Goal: Information Seeking & Learning: Learn about a topic

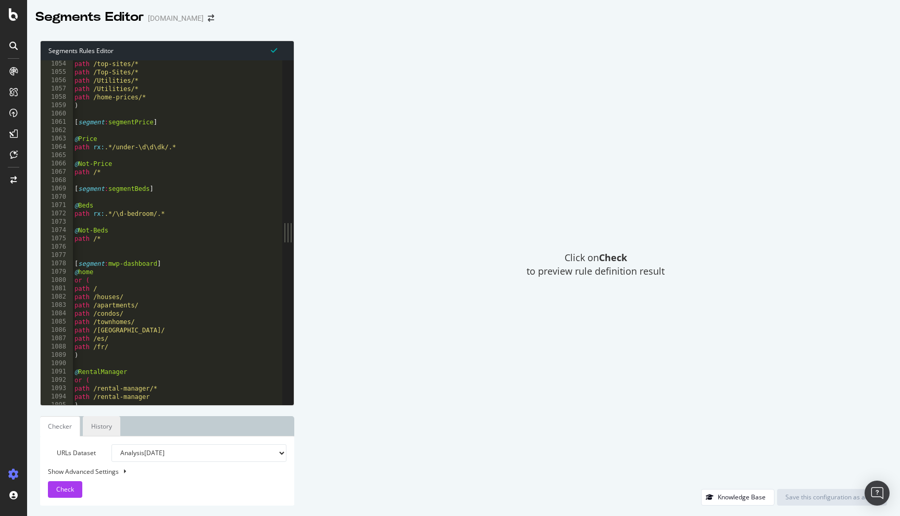
click at [112, 426] on link "History" at bounding box center [101, 426] width 37 height 20
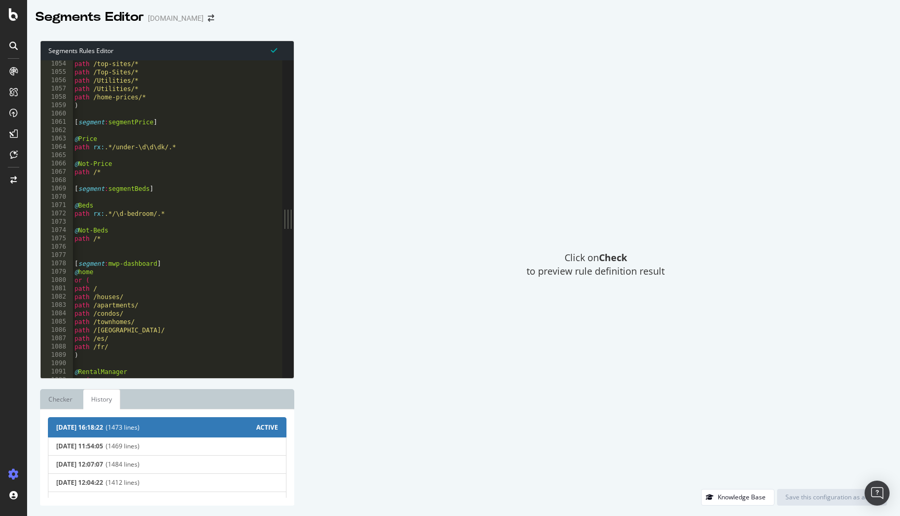
click at [183, 432] on span "(1473 lines)" at bounding box center [181, 427] width 150 height 9
click at [257, 427] on span "ACTIVE" at bounding box center [267, 427] width 22 height 9
click at [57, 391] on link "Checker" at bounding box center [60, 399] width 41 height 20
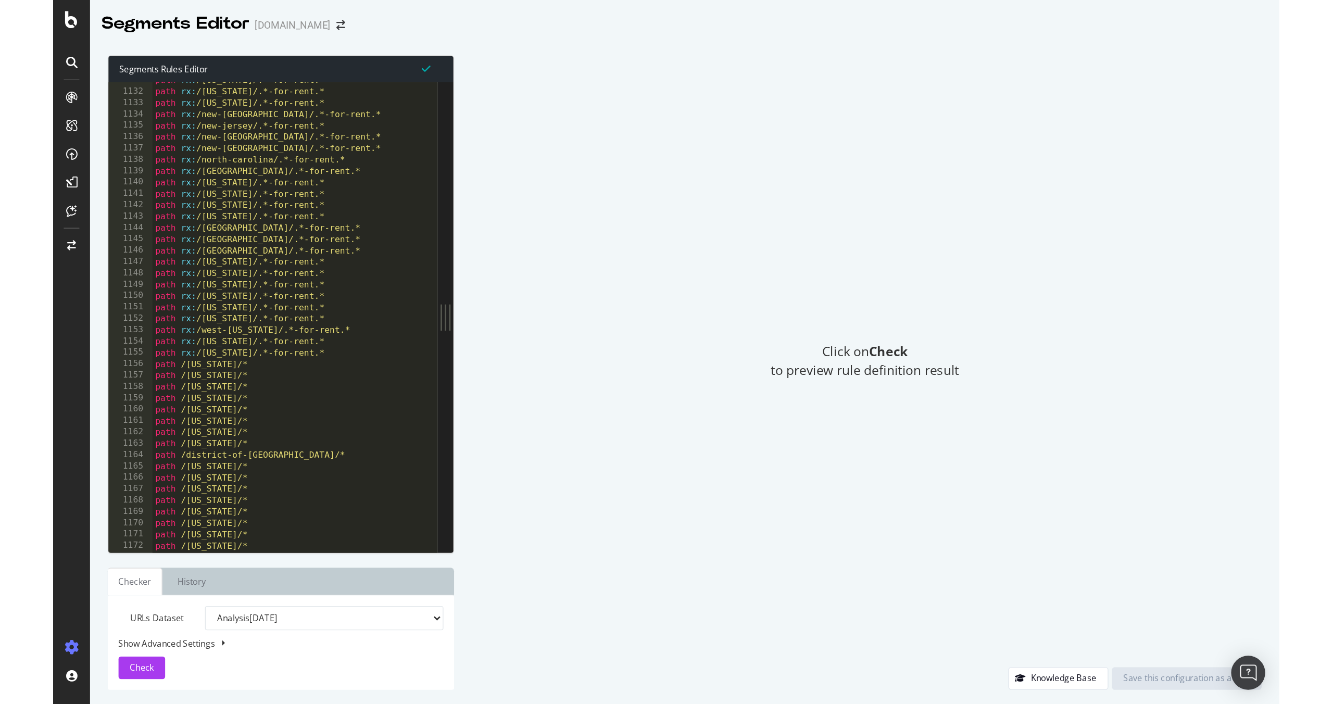
scroll to position [9418, 0]
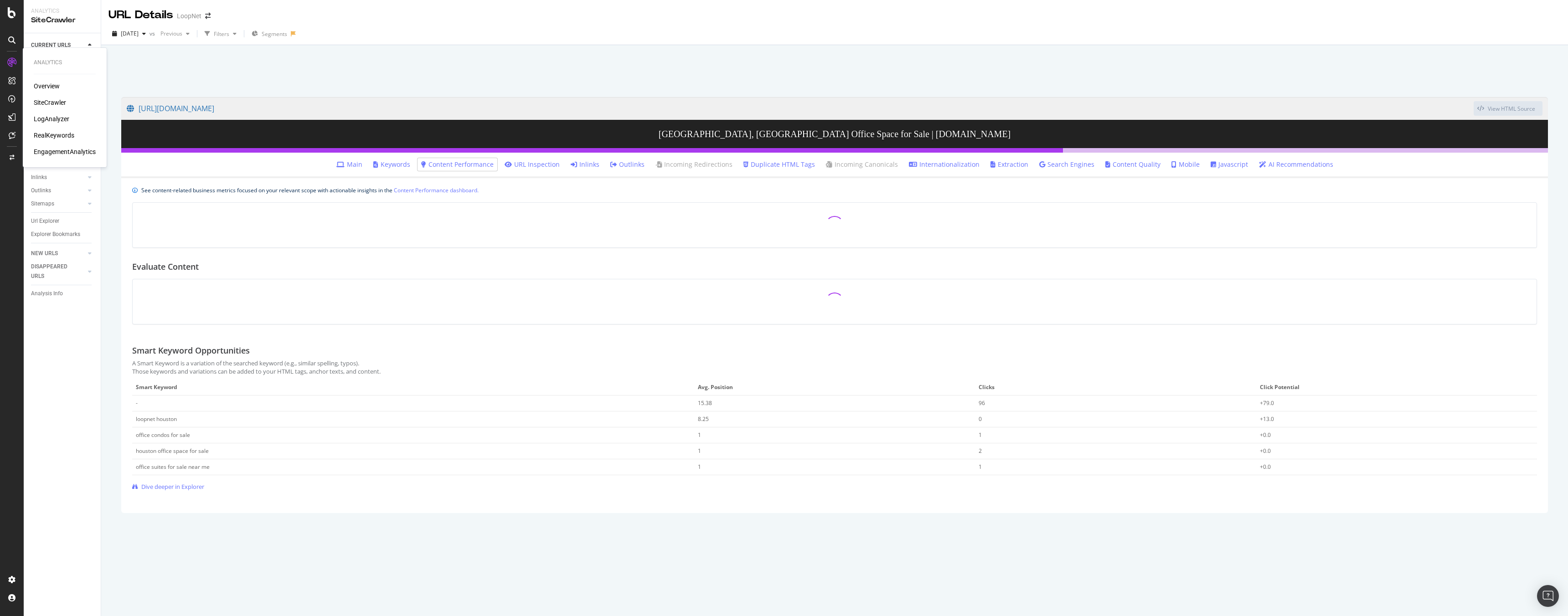
click at [56, 120] on div "LogAnalyzer" at bounding box center [52, 119] width 36 height 9
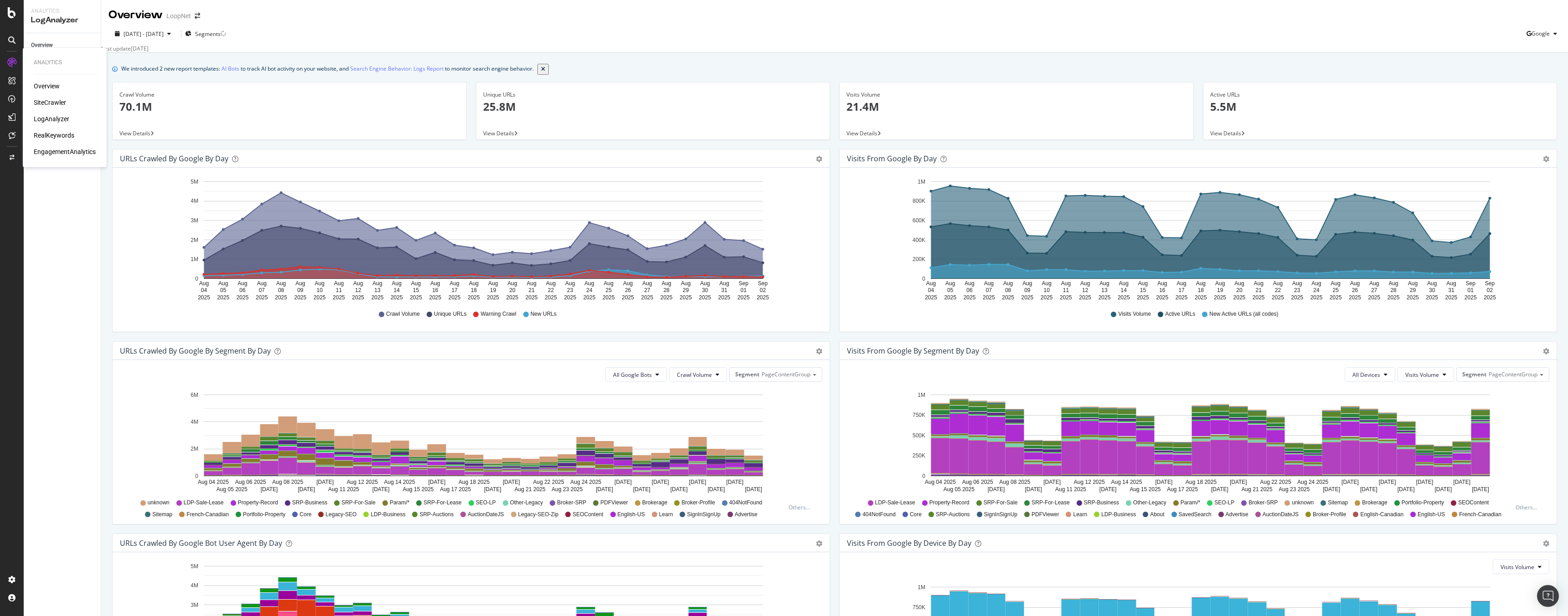
click at [50, 103] on div "SiteCrawler" at bounding box center [50, 102] width 32 height 9
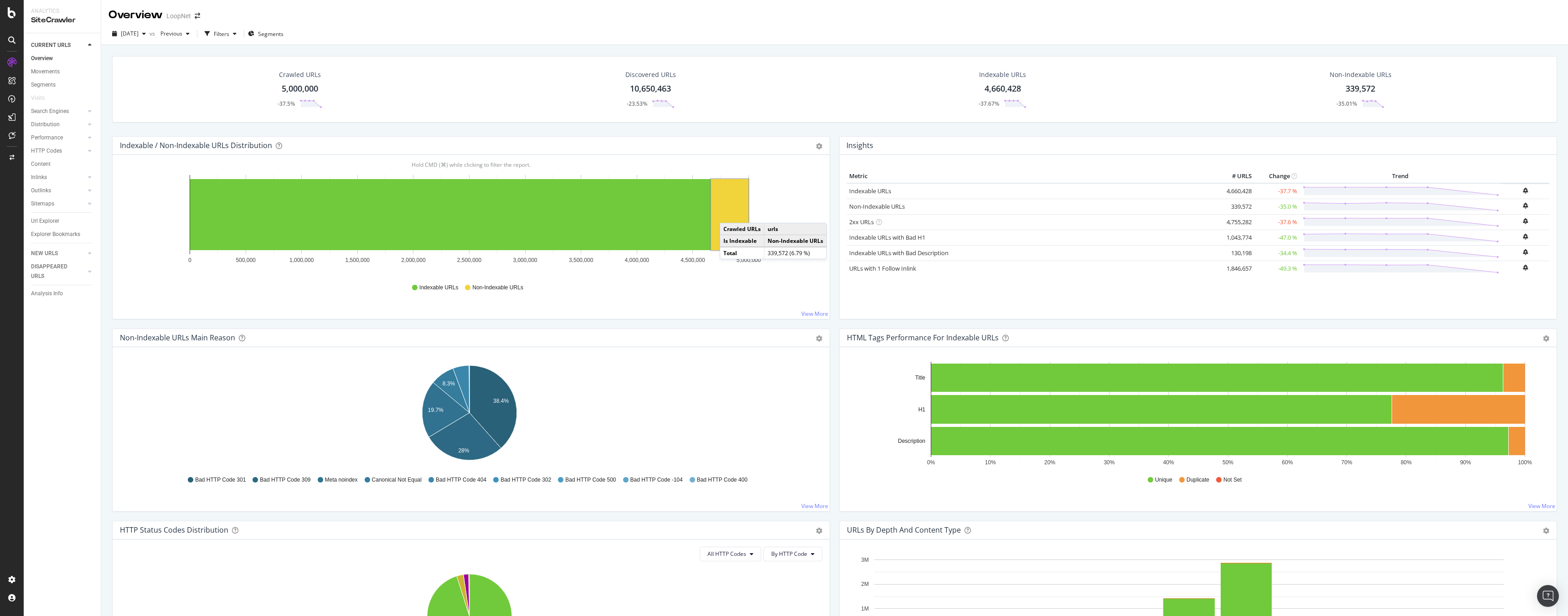
click at [728, 214] on rect "A chart." at bounding box center [729, 214] width 38 height 71
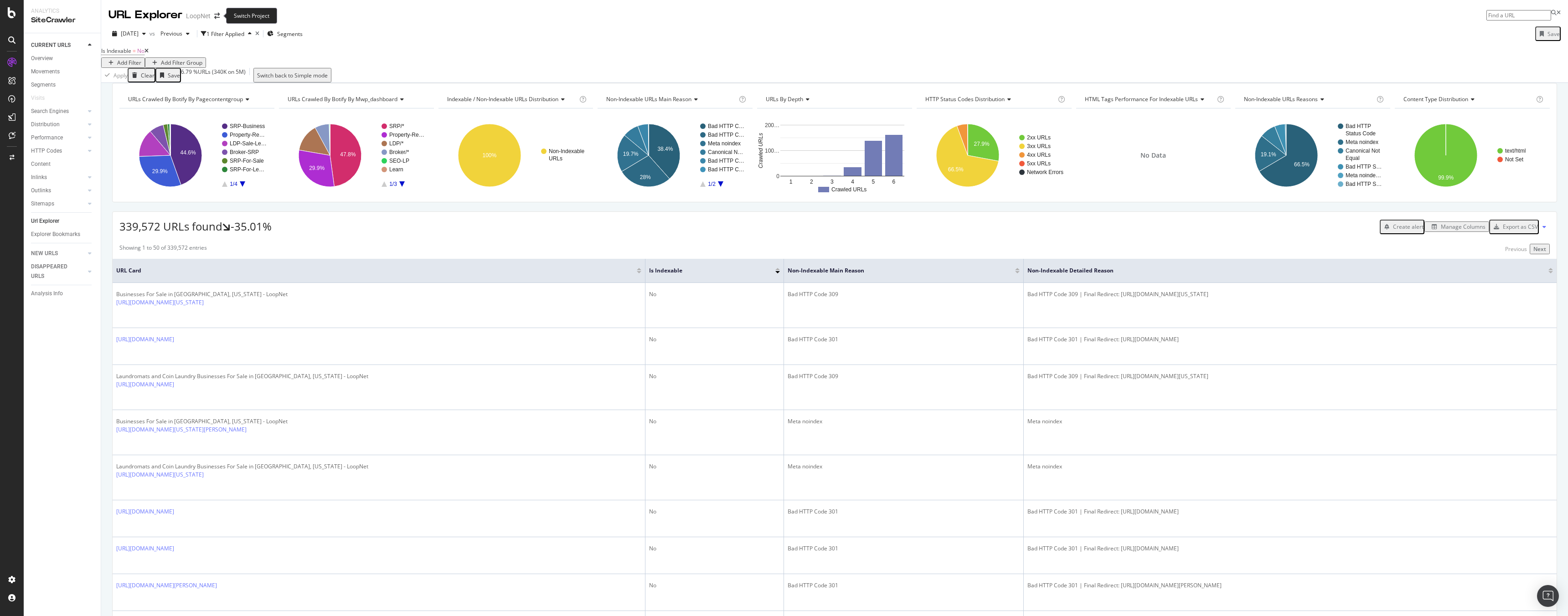
click at [219, 15] on span at bounding box center [217, 16] width 13 height 6
click at [214, 15] on icon "arrow-right-arrow-left" at bounding box center [217, 16] width 5 height 6
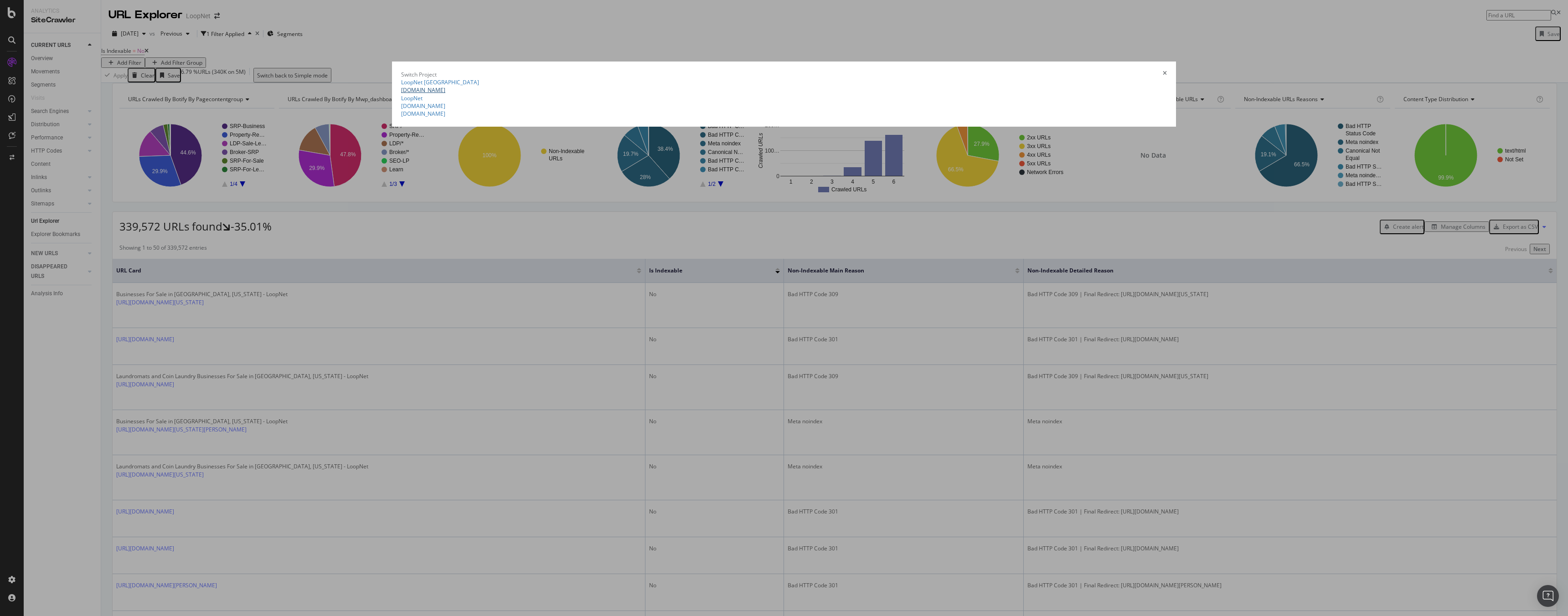
click at [446, 87] on link "[DOMAIN_NAME]" at bounding box center [423, 89] width 44 height 8
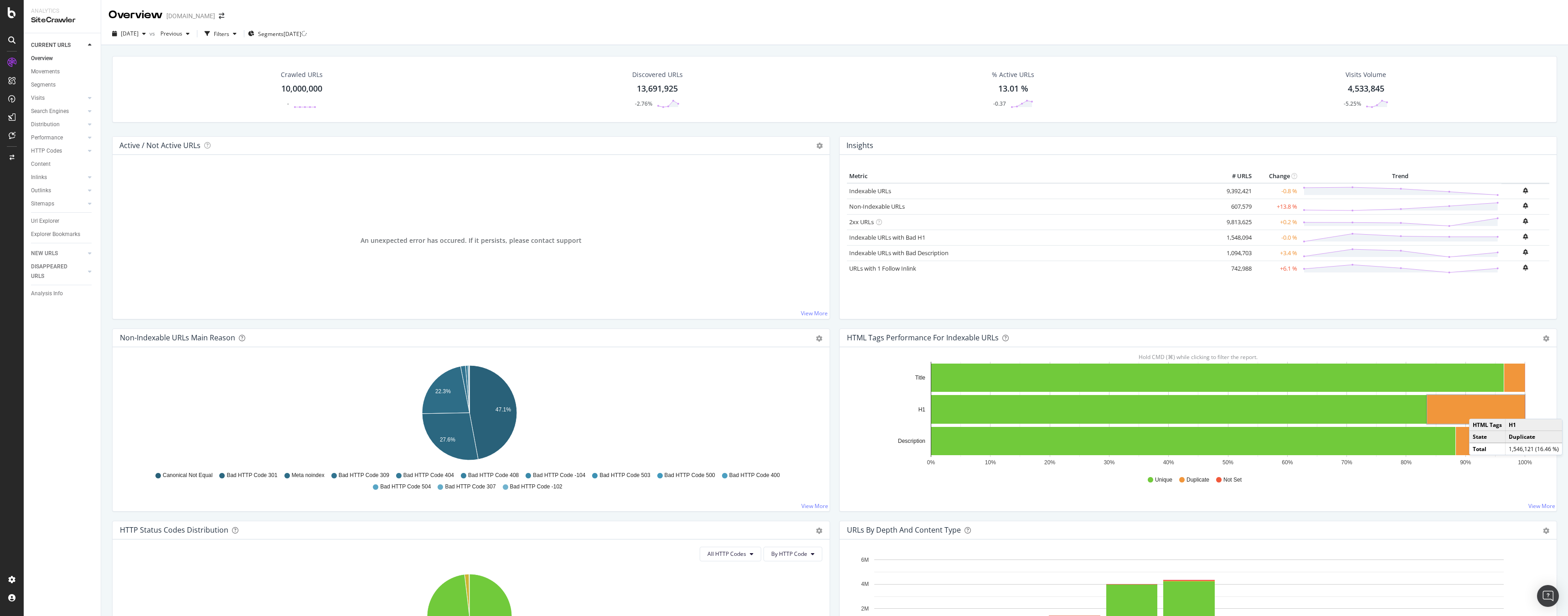
click at [1474, 410] on rect "A chart." at bounding box center [1475, 409] width 97 height 29
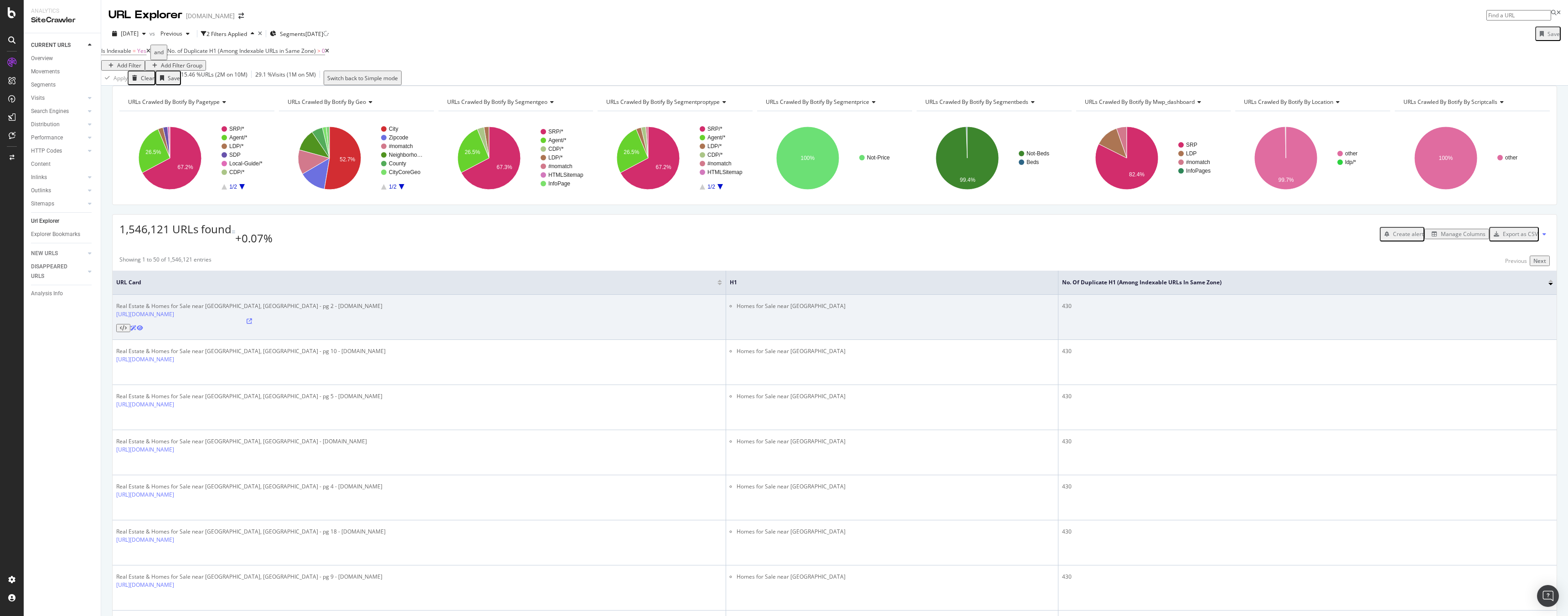
click at [252, 318] on icon at bounding box center [250, 321] width 5 height 5
click at [309, 311] on div "Real Estate & Homes for Sale near Trinity Lutheran School, Amarillo - pg 2 - Ho…" at bounding box center [250, 305] width 266 height 8
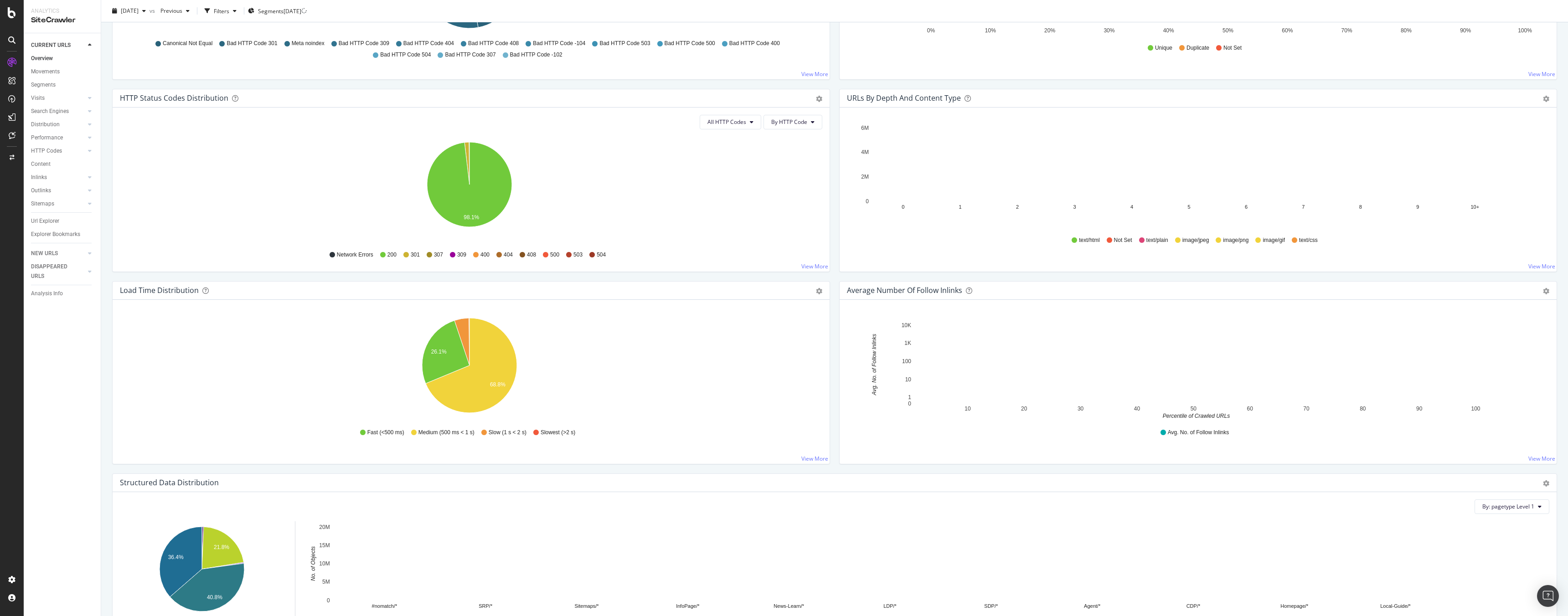
scroll to position [115, 0]
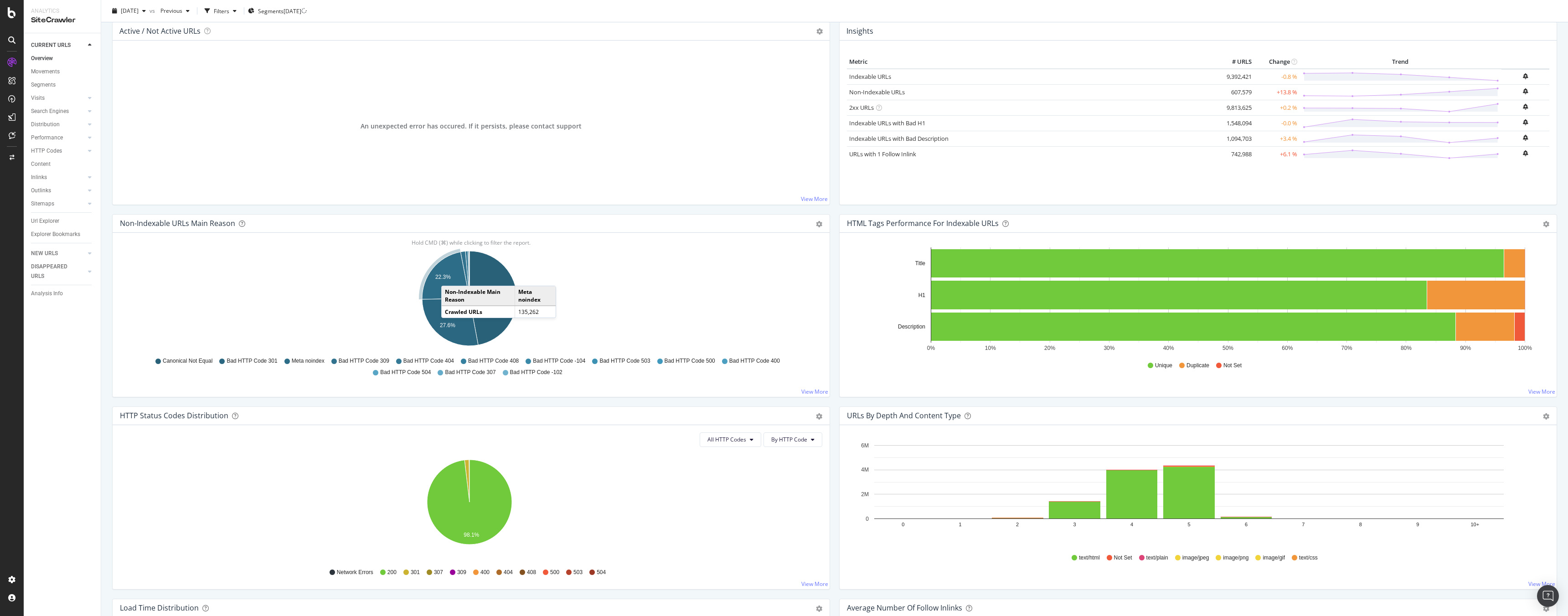
click at [450, 276] on text "22.3%" at bounding box center [443, 276] width 16 height 6
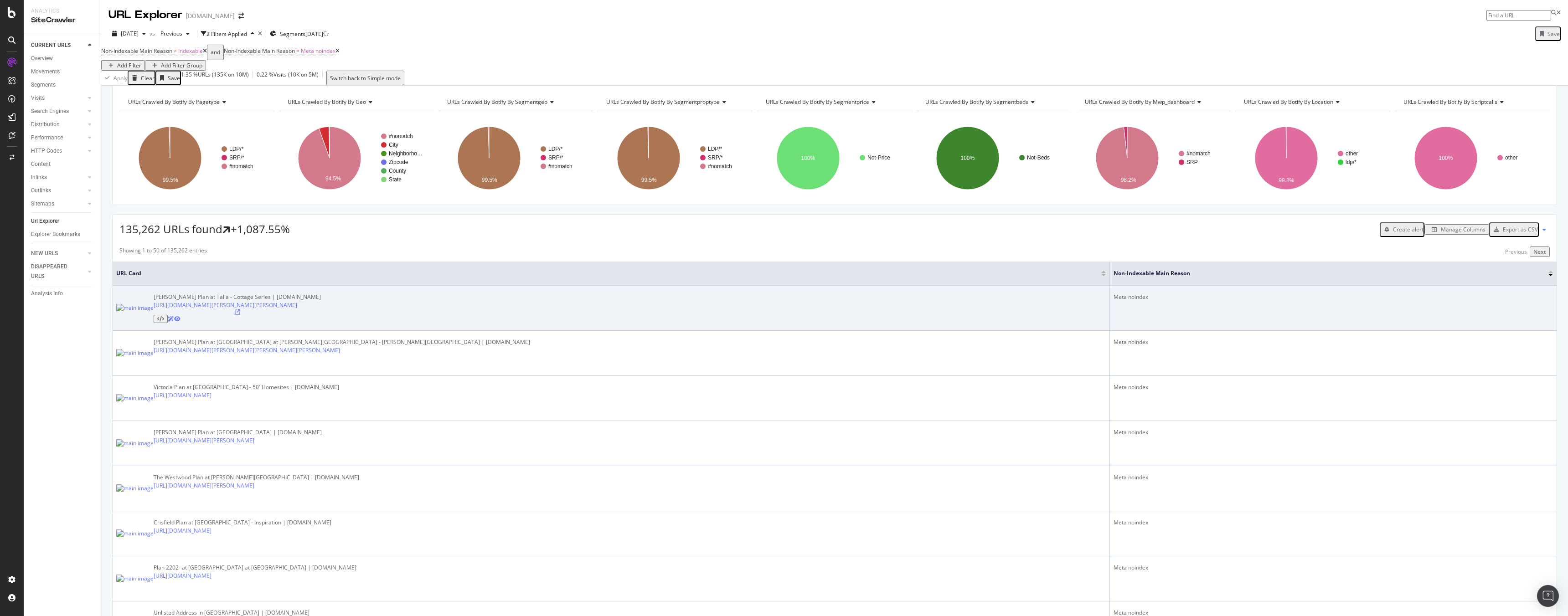
click at [240, 315] on icon at bounding box center [237, 312] width 5 height 5
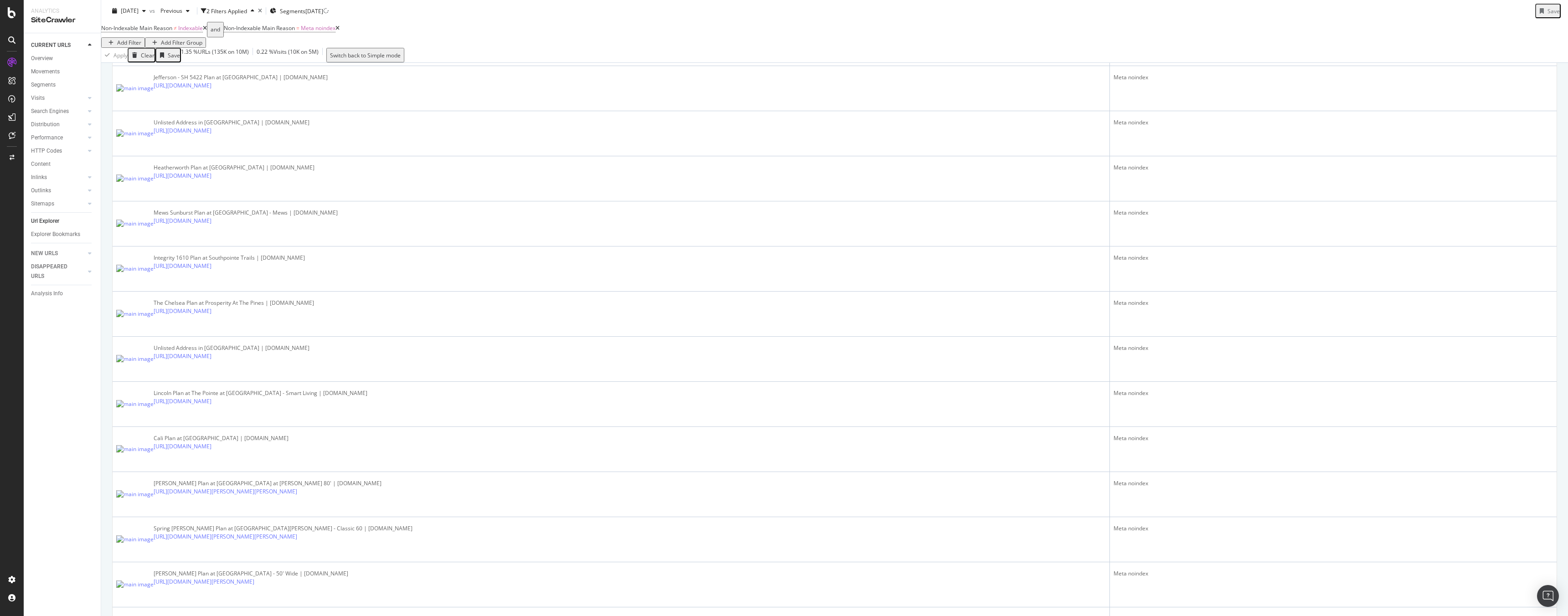
scroll to position [877, 0]
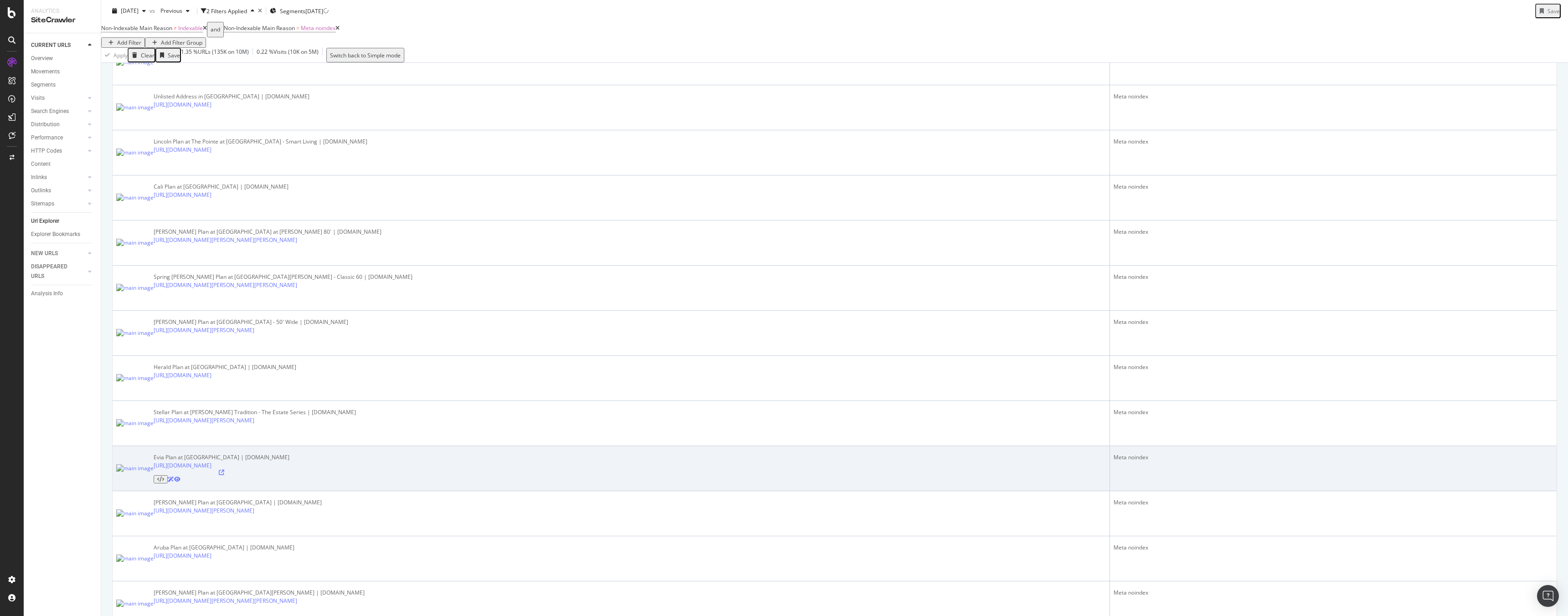
click at [224, 470] on icon at bounding box center [221, 472] width 5 height 5
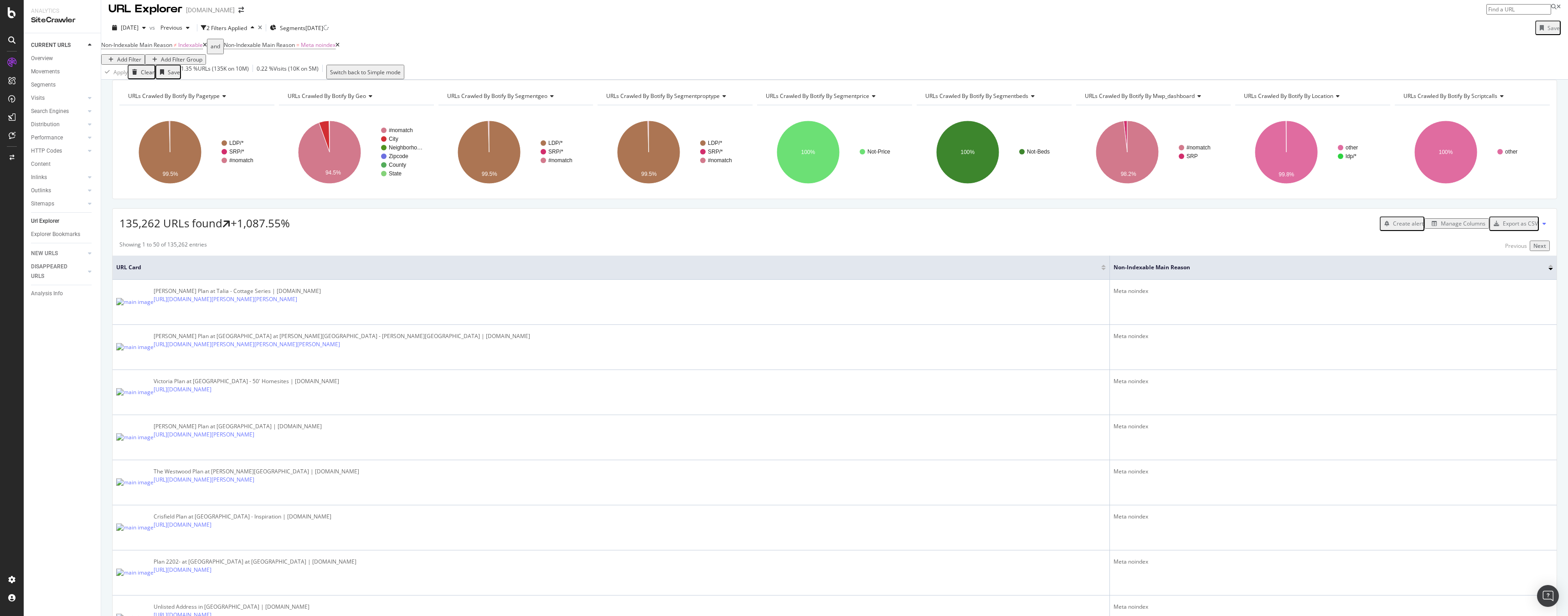
scroll to position [0, 0]
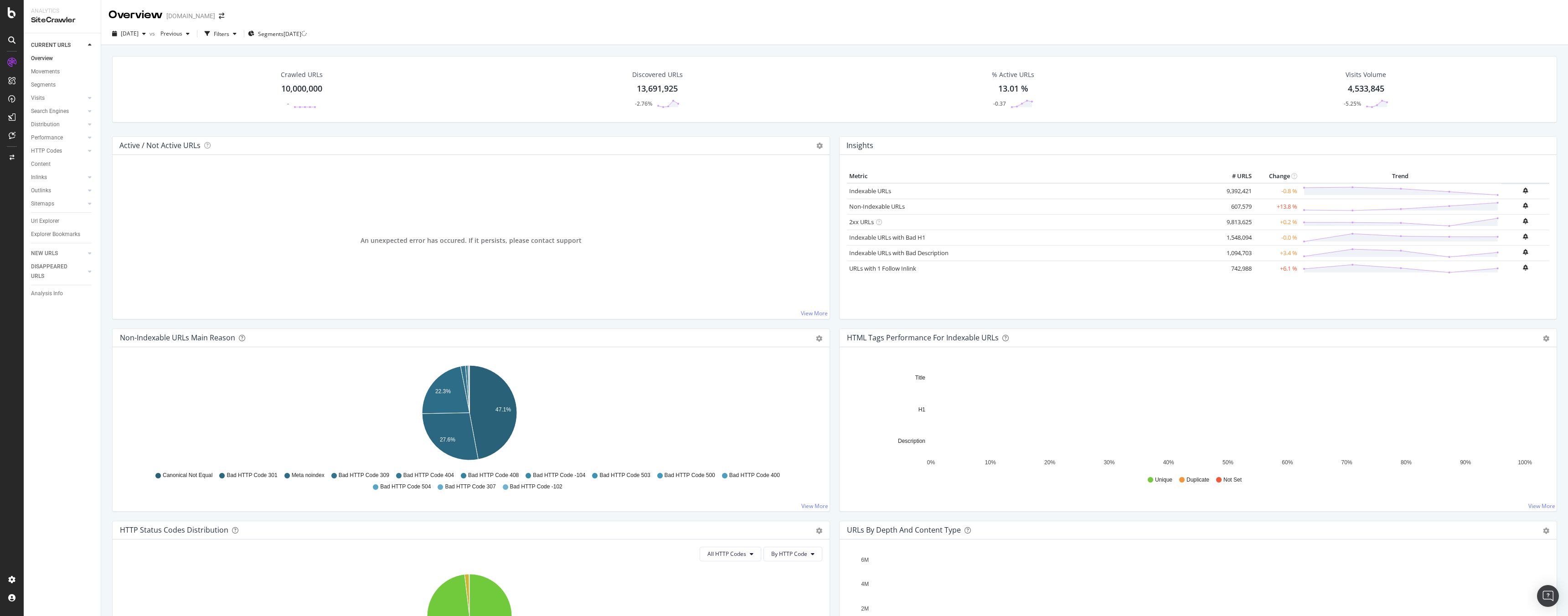
scroll to position [2, 0]
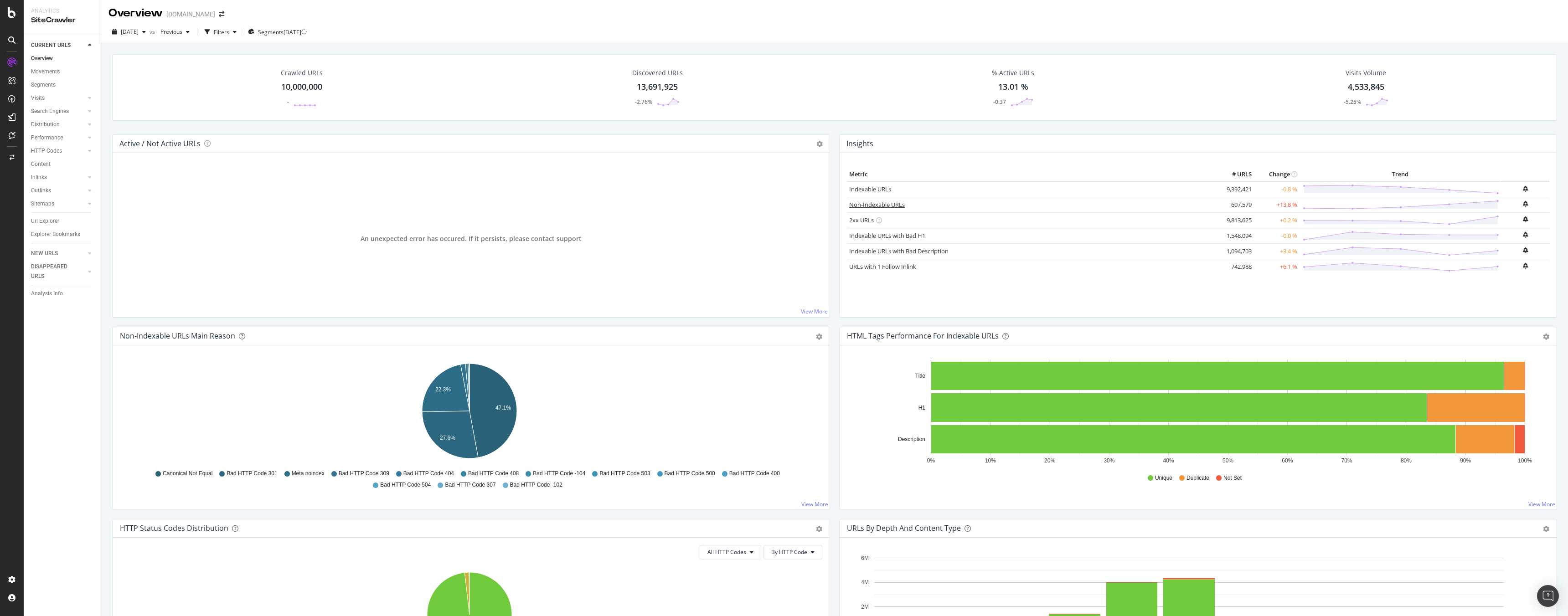
click at [889, 205] on link "Non-Indexable URLs" at bounding box center [877, 204] width 56 height 8
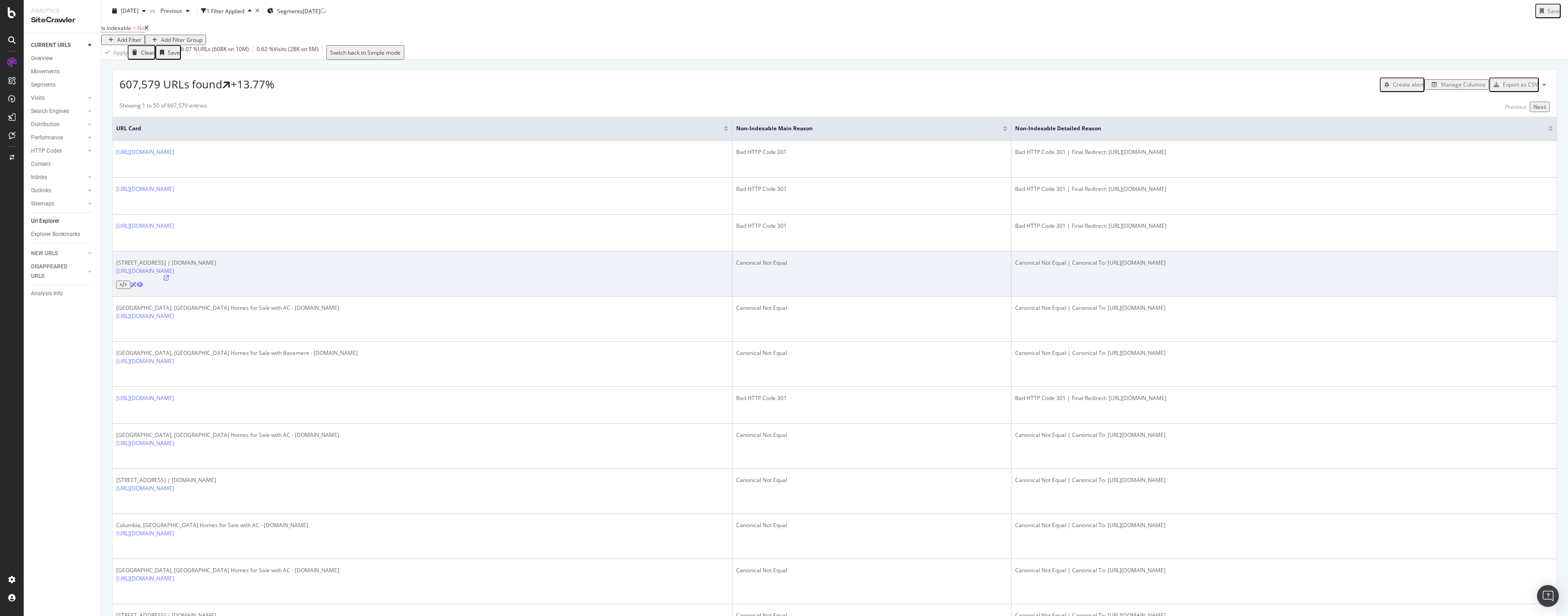
scroll to position [148, 0]
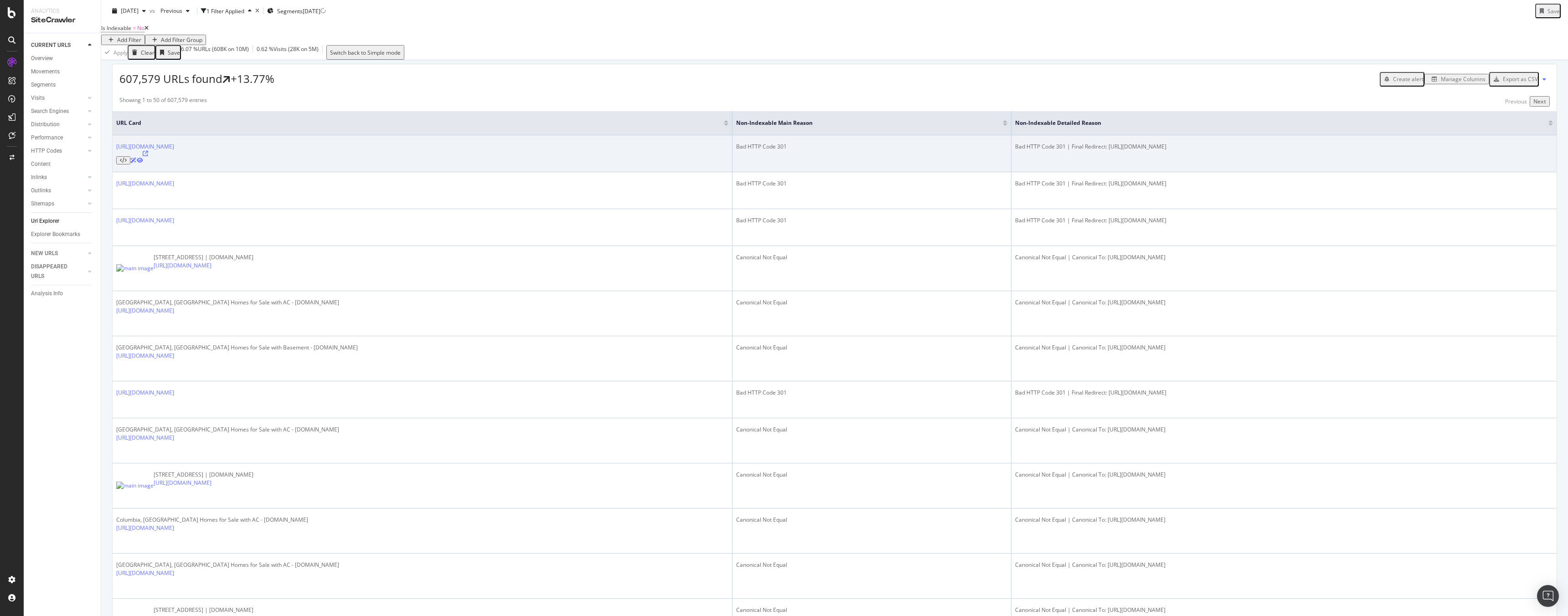
click at [148, 157] on icon at bounding box center [145, 153] width 5 height 5
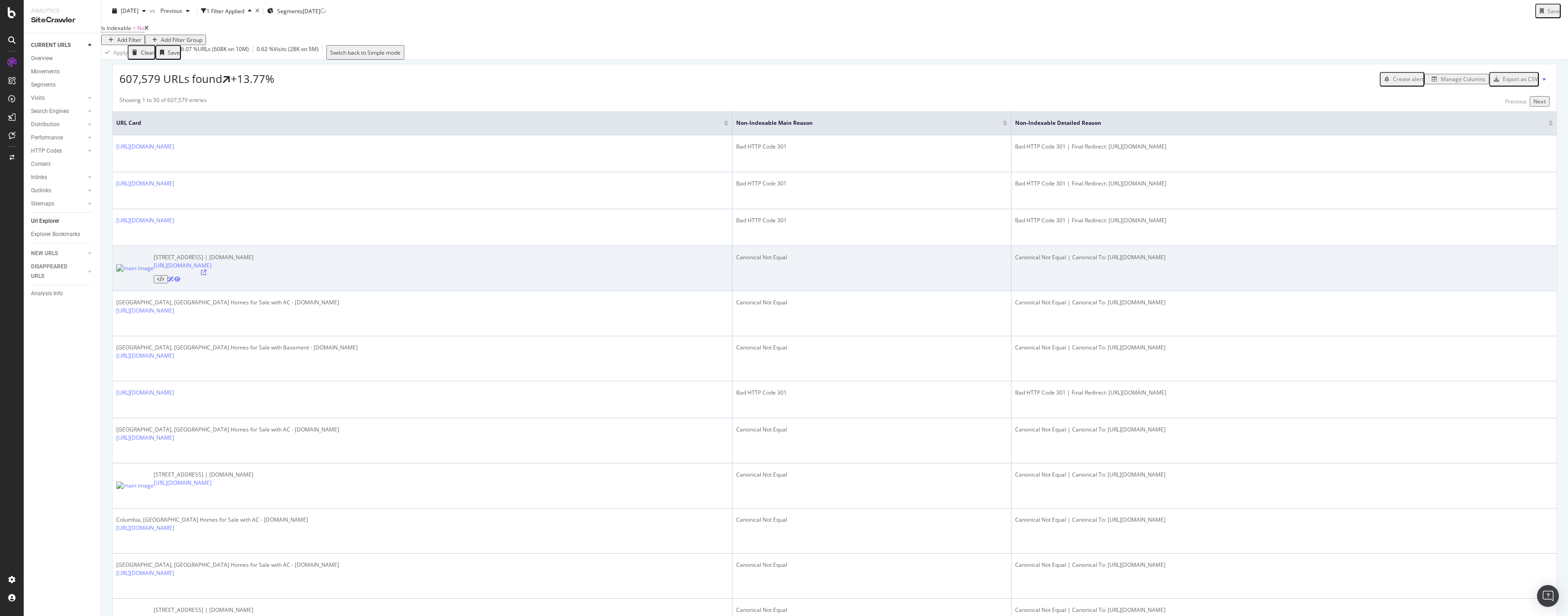
click at [207, 270] on icon at bounding box center [204, 272] width 5 height 5
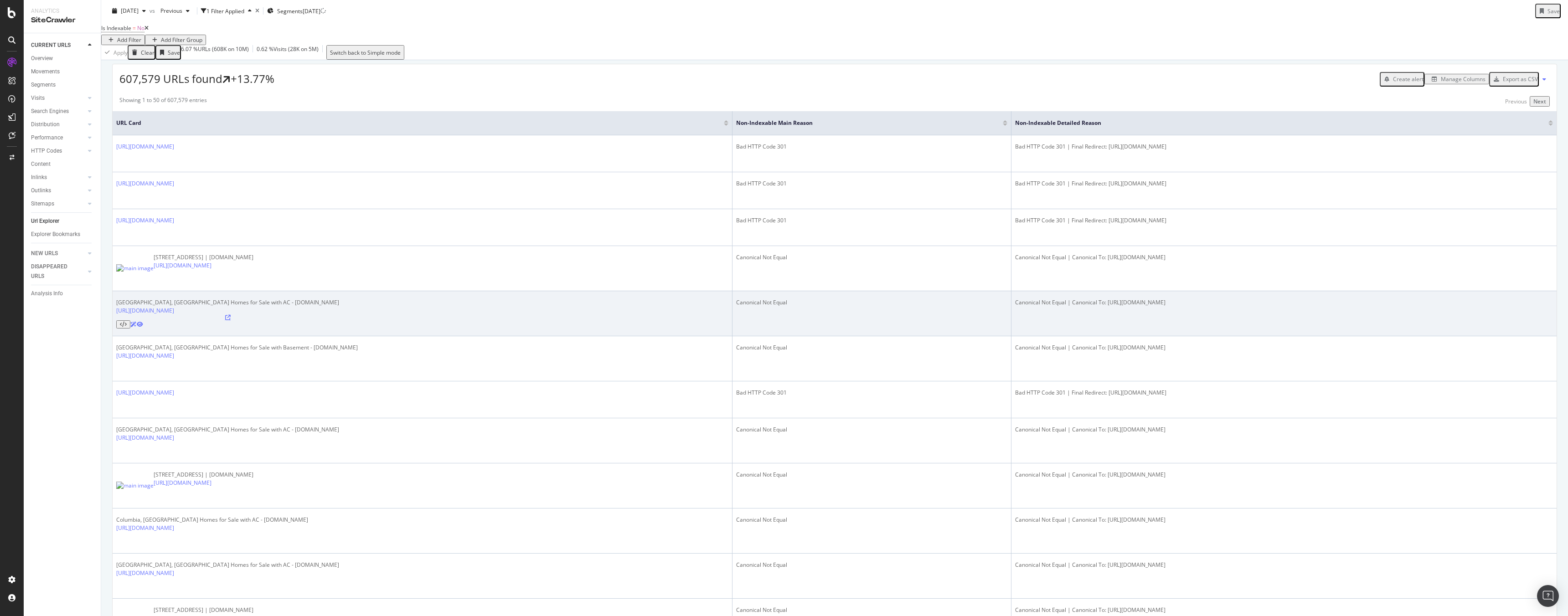
click at [230, 315] on icon at bounding box center [228, 318] width 5 height 5
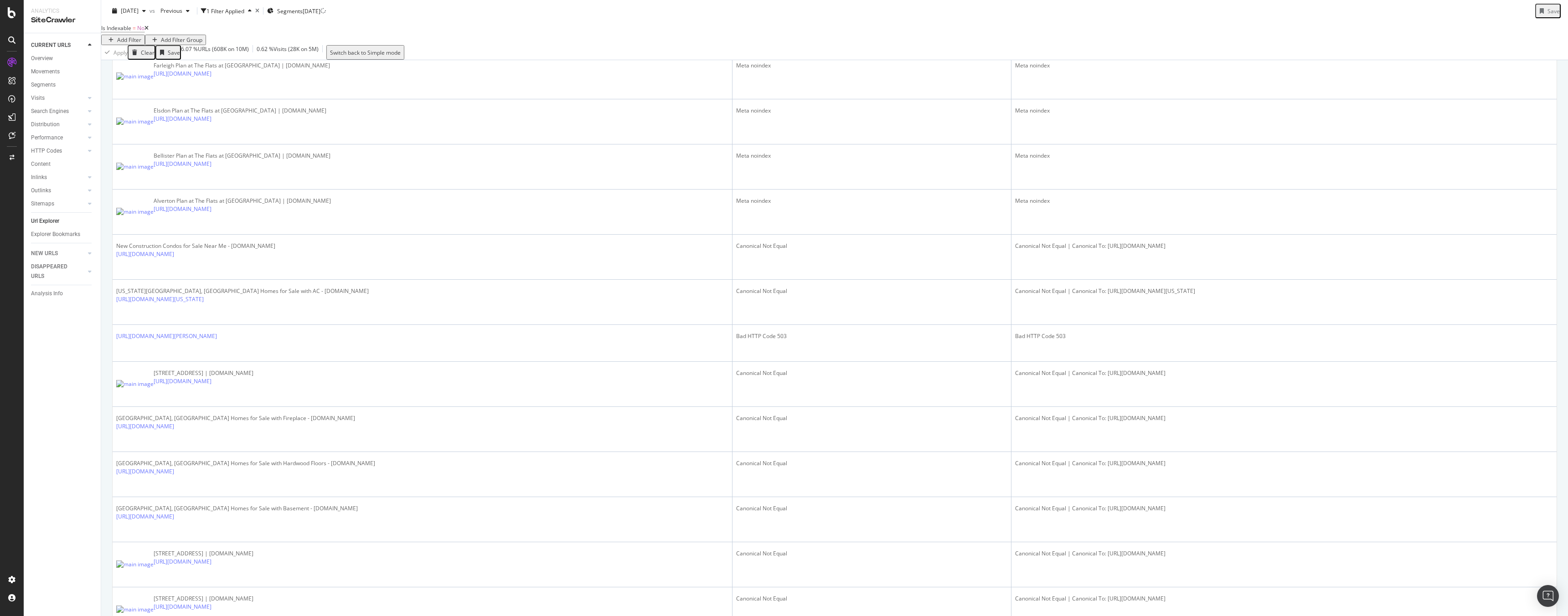
scroll to position [1377, 0]
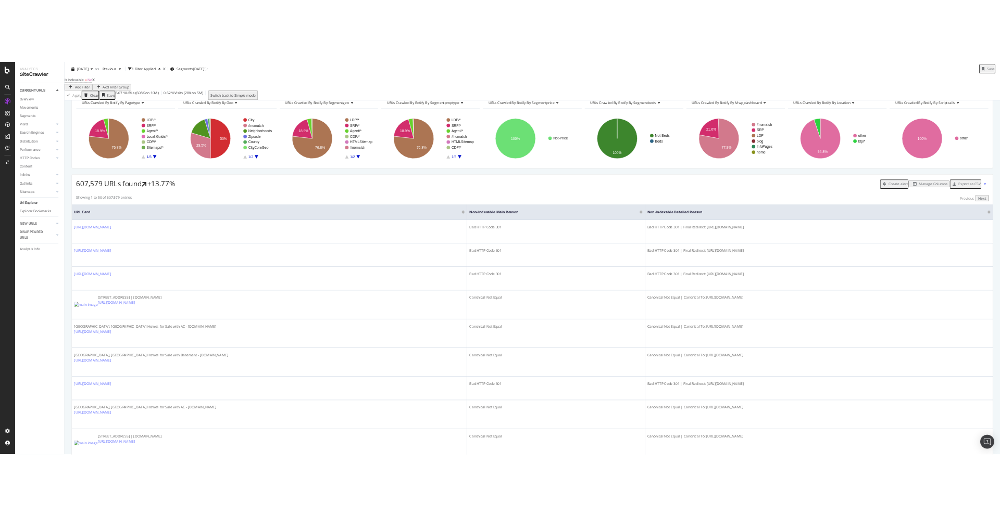
scroll to position [0, 0]
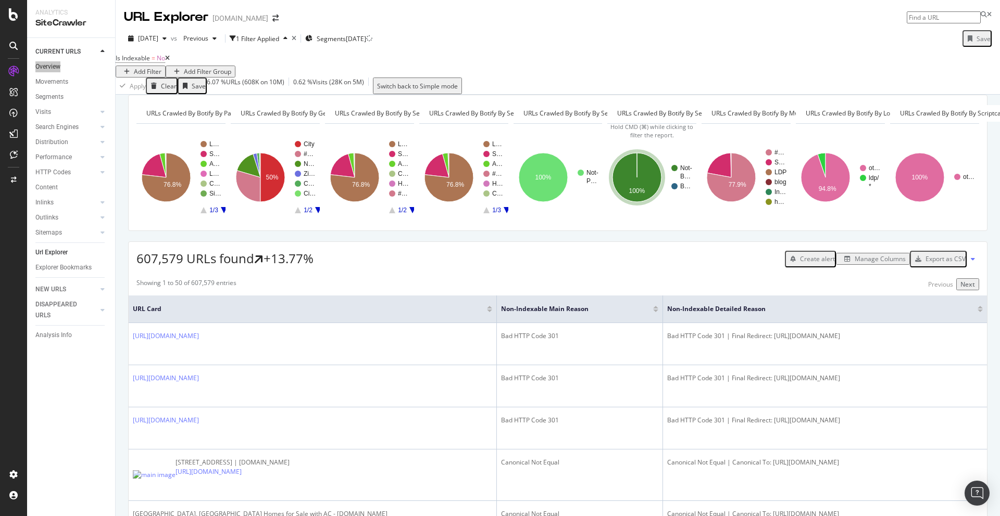
drag, startPoint x: 59, startPoint y: 68, endPoint x: 174, endPoint y: 2, distance: 132.4
click at [0, 0] on div "Analytics SiteCrawler CURRENT URLS Overview Movements Segments Visits Analysis …" at bounding box center [500, 258] width 1000 height 516
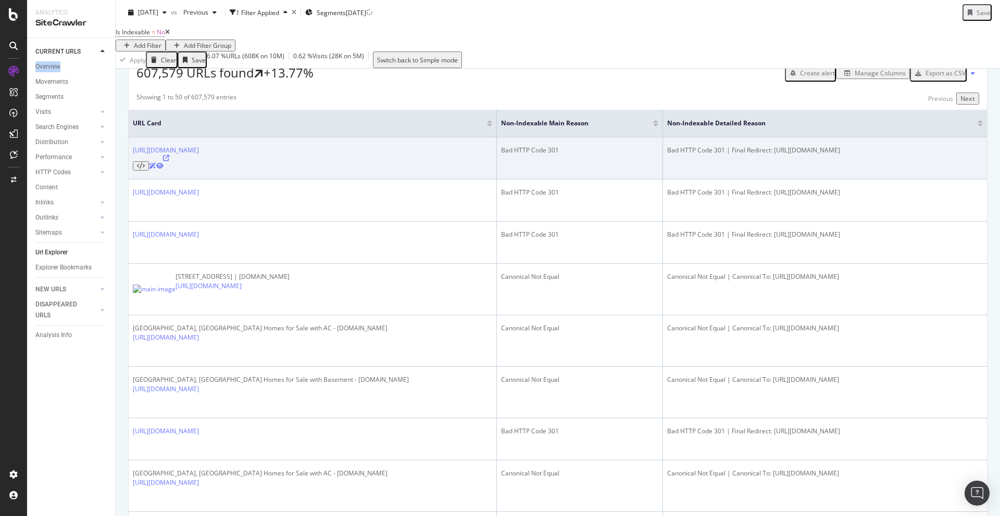
scroll to position [188, 0]
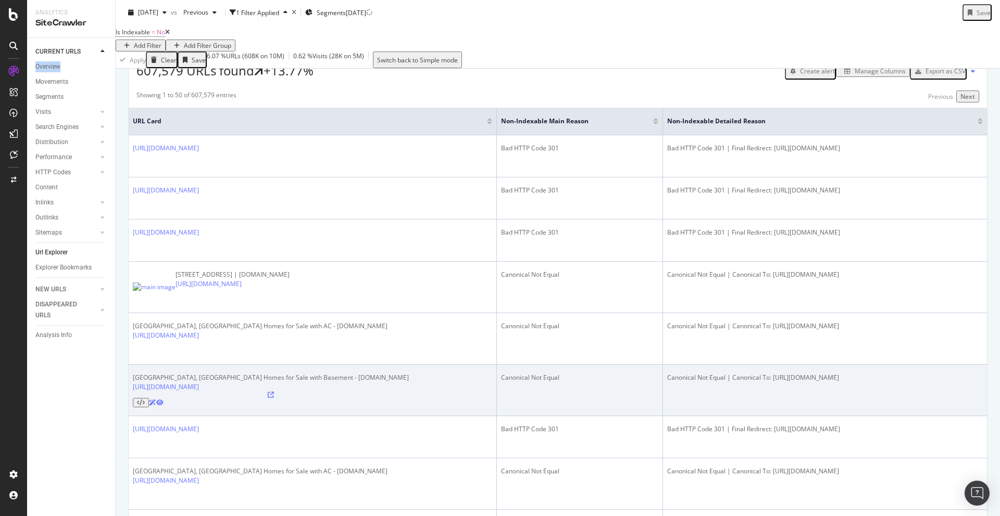
click at [274, 392] on icon at bounding box center [271, 395] width 6 height 6
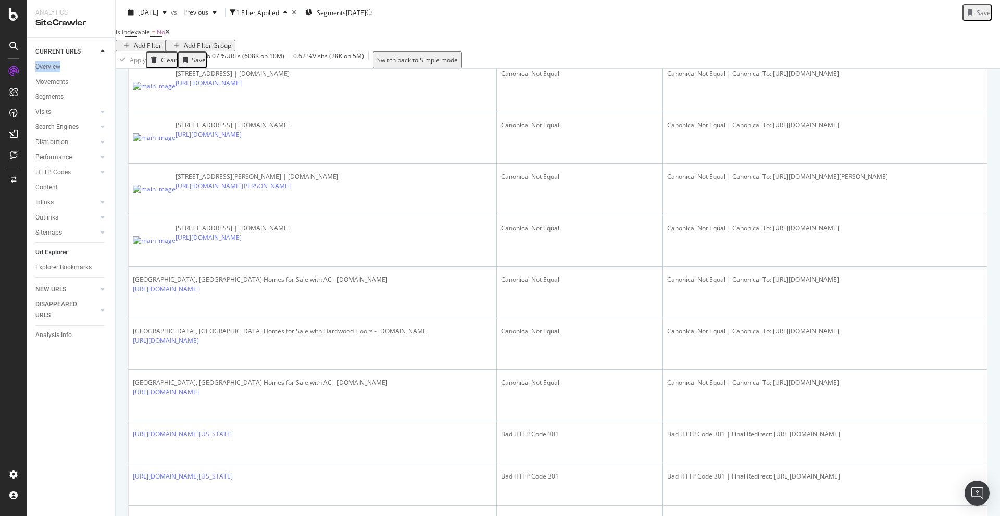
scroll to position [1855, 0]
drag, startPoint x: 346, startPoint y: 380, endPoint x: 328, endPoint y: 4, distance: 376.3
click at [0, 0] on div "Analytics SiteCrawler CURRENT URLS Overview Movements Segments Visits Analysis …" at bounding box center [500, 258] width 1000 height 516
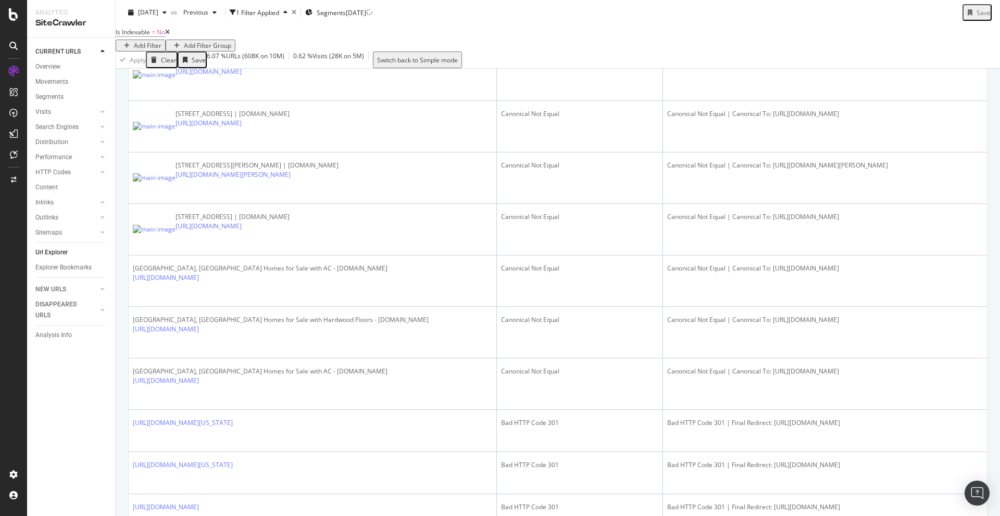
drag, startPoint x: 193, startPoint y: 467, endPoint x: 235, endPoint y: 466, distance: 41.7
drag, startPoint x: 735, startPoint y: 67, endPoint x: 806, endPoint y: 67, distance: 71.3
click at [284, 67] on div "6.07 % URLs ( 608K on 10M )" at bounding box center [246, 60] width 78 height 17
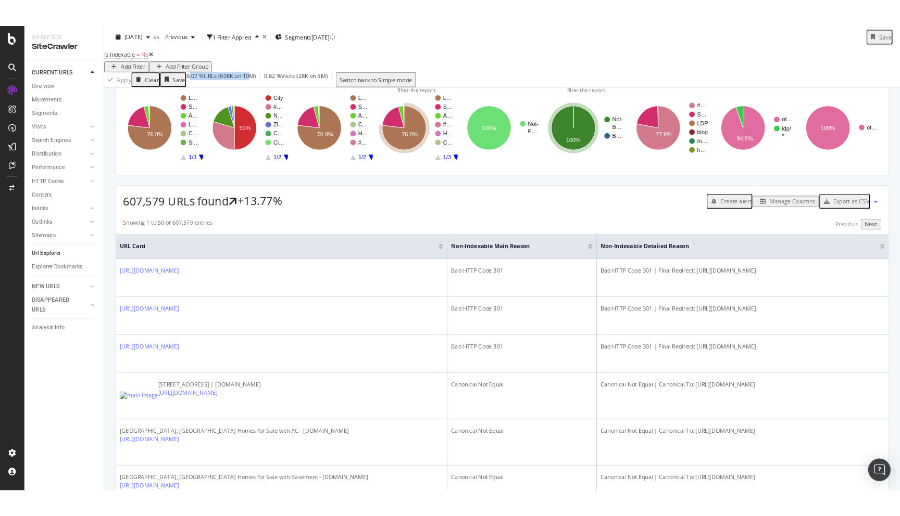
scroll to position [61, 0]
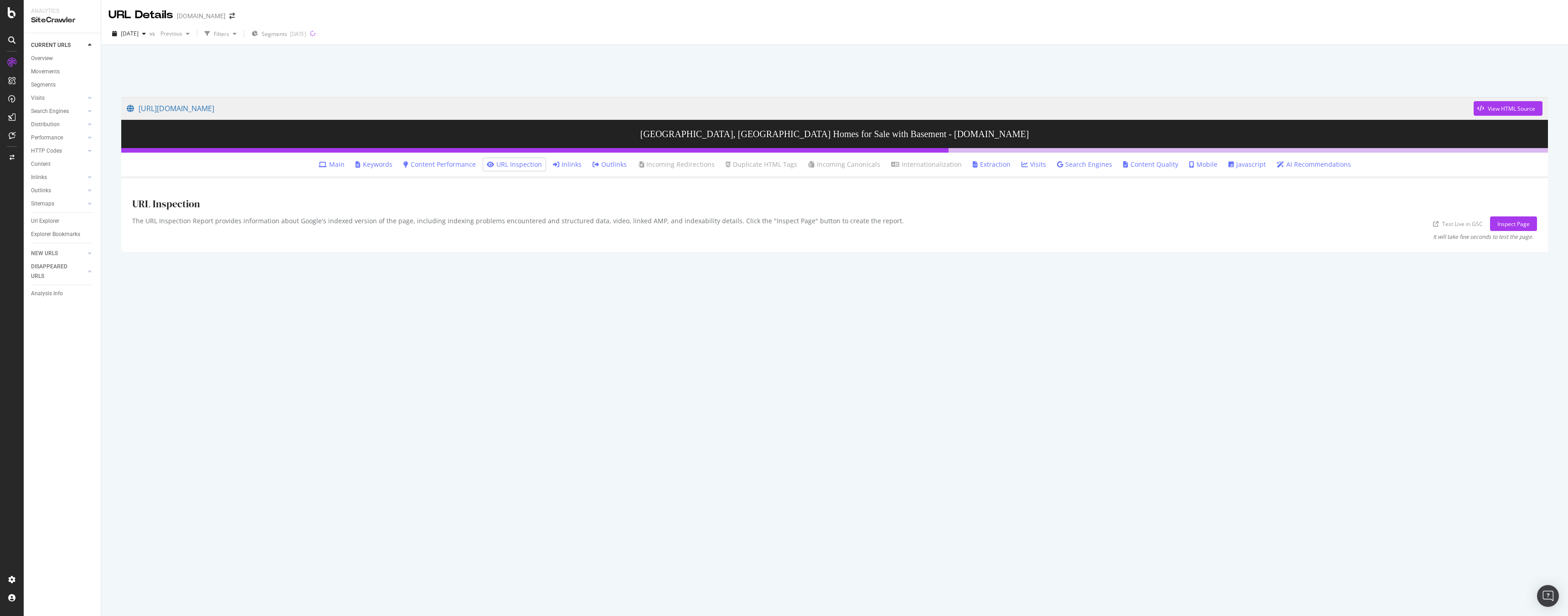
click at [581, 167] on link "Inlinks" at bounding box center [566, 164] width 29 height 9
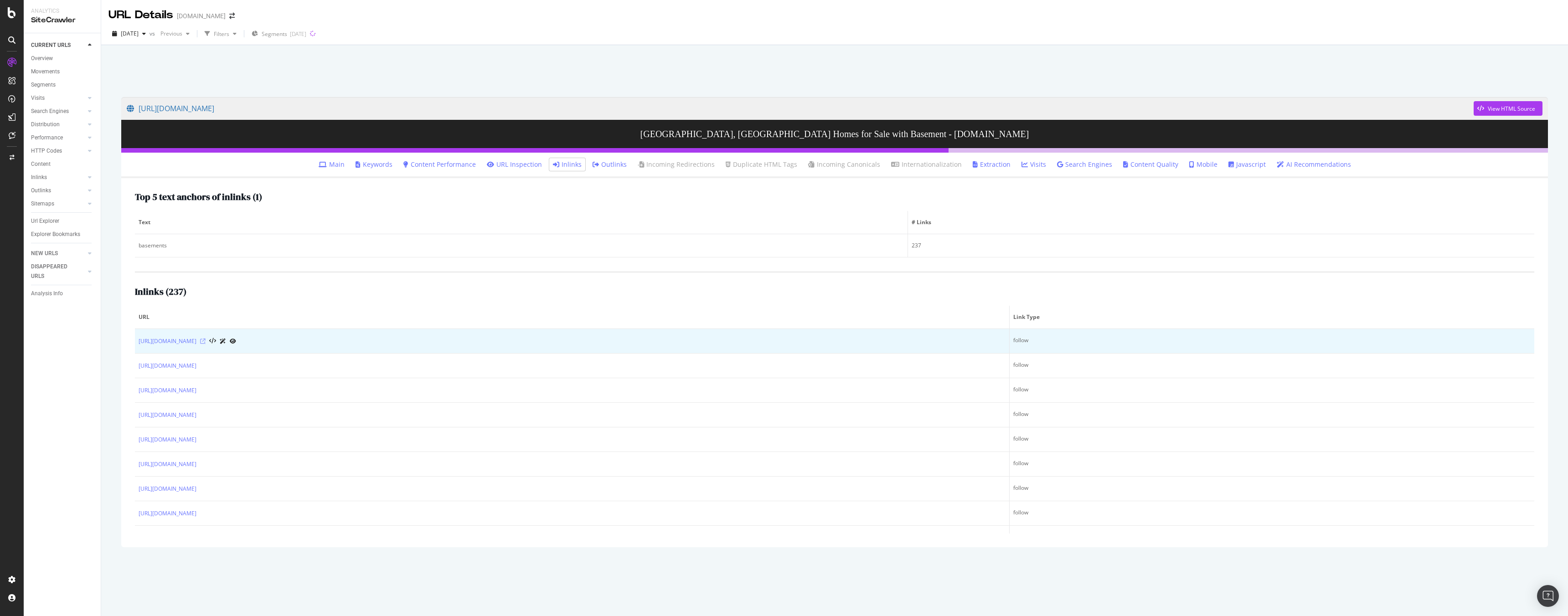
click at [206, 341] on icon at bounding box center [203, 341] width 5 height 5
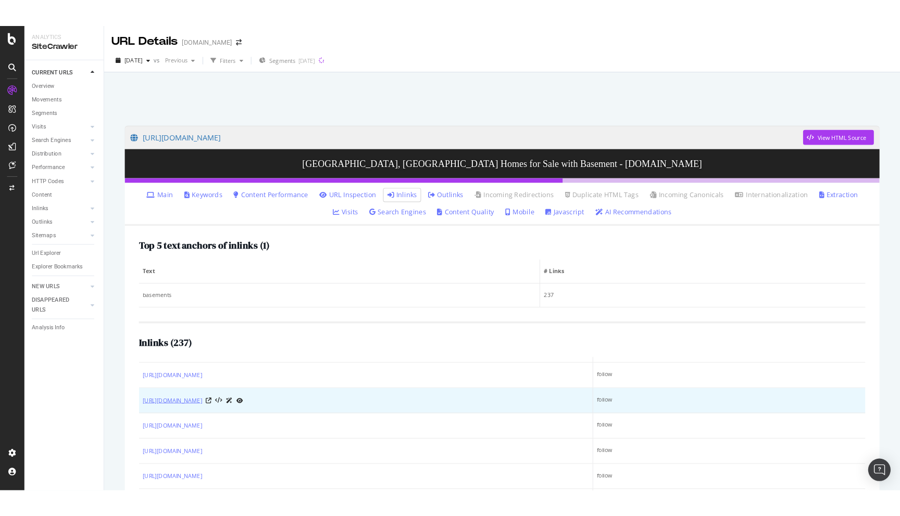
scroll to position [49, 0]
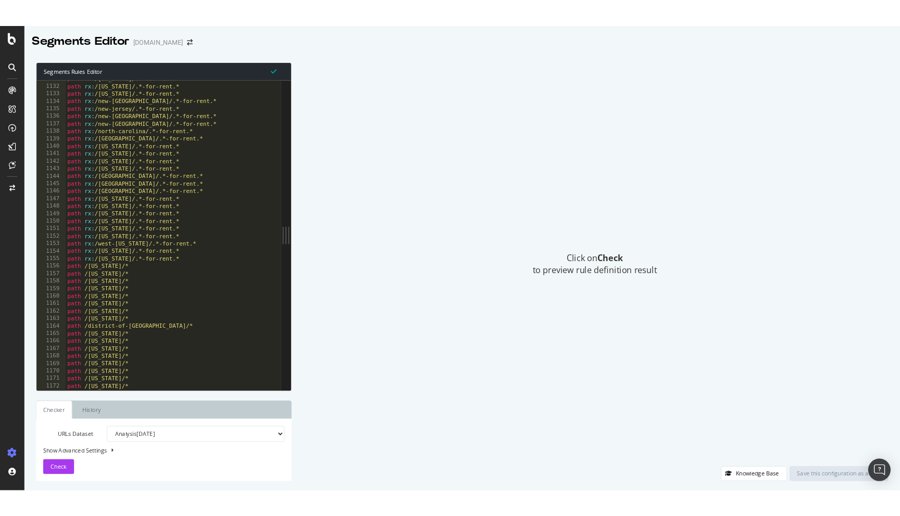
scroll to position [9418, 0]
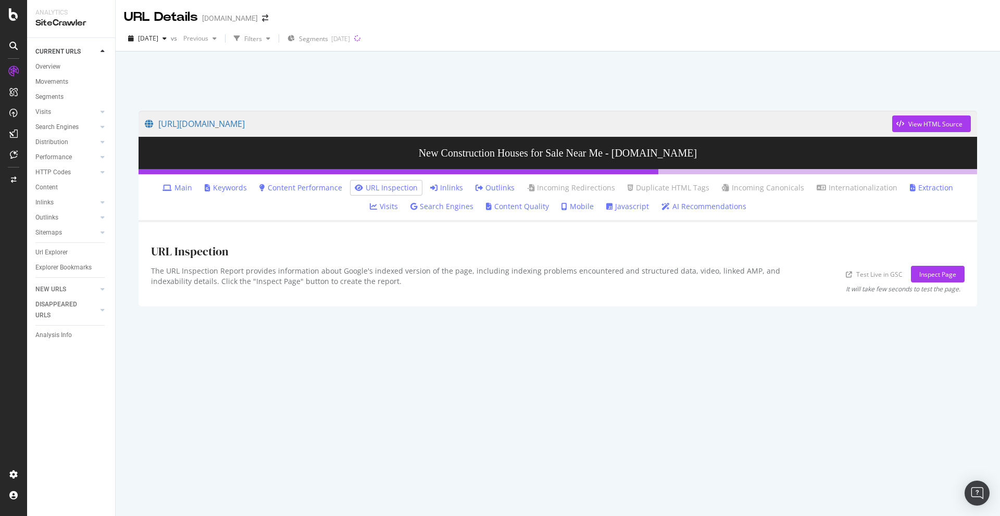
click at [450, 185] on li "Inlinks" at bounding box center [446, 188] width 41 height 15
click at [441, 185] on link "Inlinks" at bounding box center [446, 188] width 33 height 10
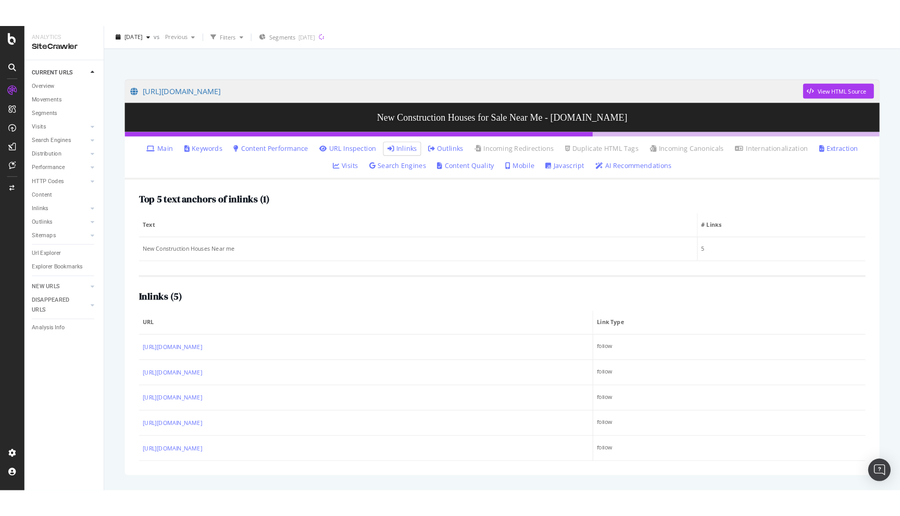
scroll to position [50, 0]
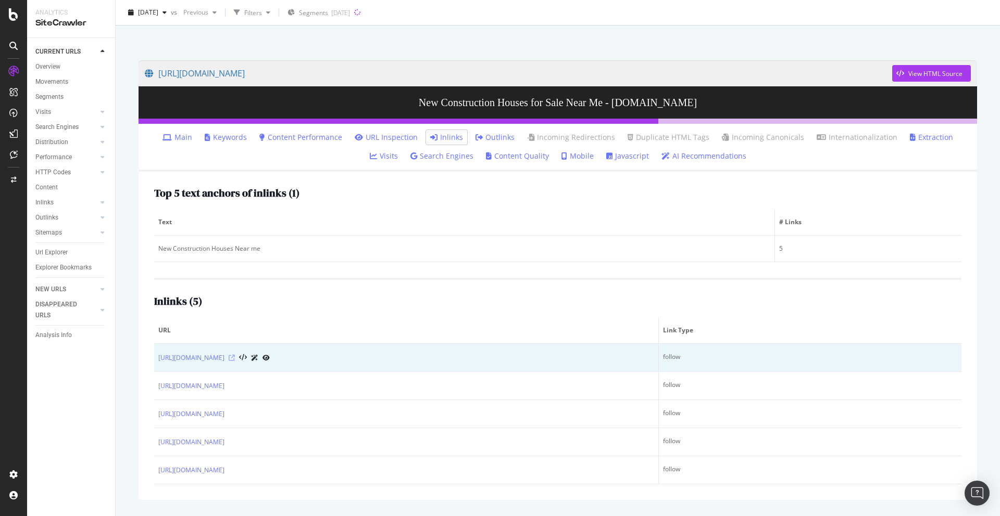
click at [235, 358] on icon at bounding box center [232, 358] width 6 height 6
